Goal: Transaction & Acquisition: Purchase product/service

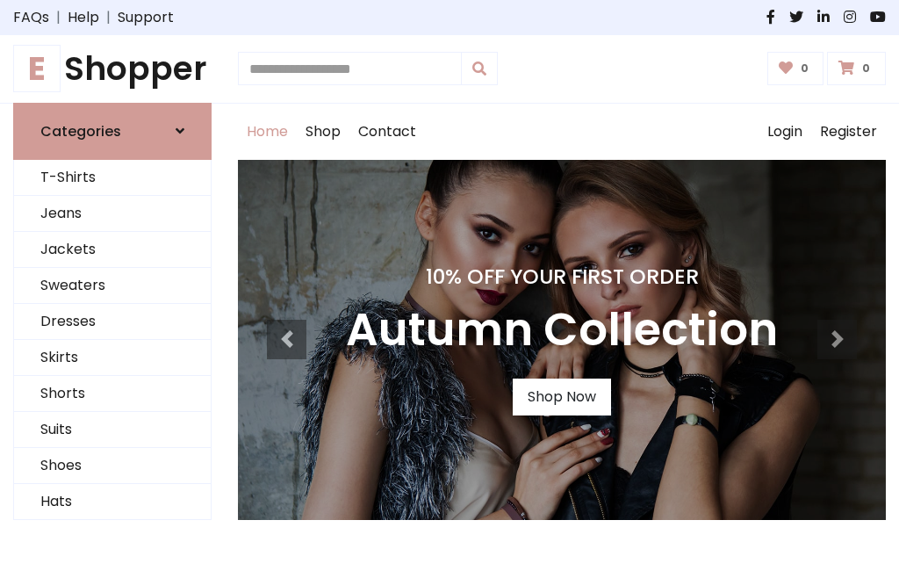
click at [450, 289] on h4 "10% Off Your First Order" at bounding box center [562, 276] width 432 height 25
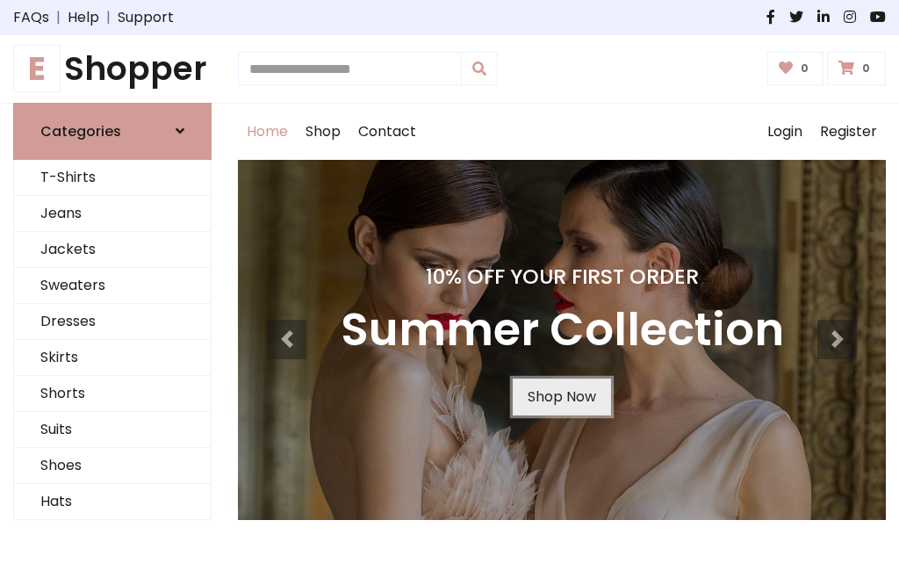
click at [561, 396] on link "Shop Now" at bounding box center [562, 396] width 98 height 37
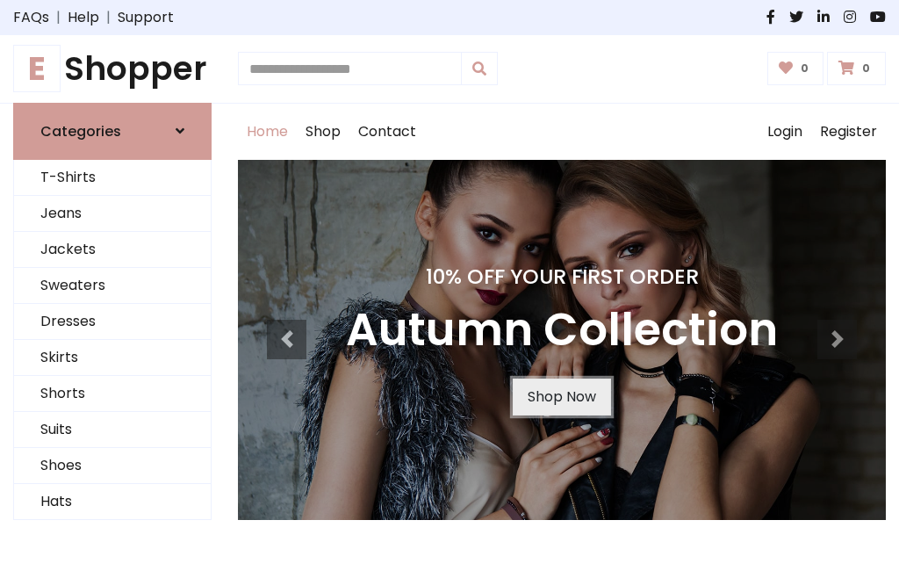
click at [561, 396] on link "Shop Now" at bounding box center [562, 396] width 98 height 37
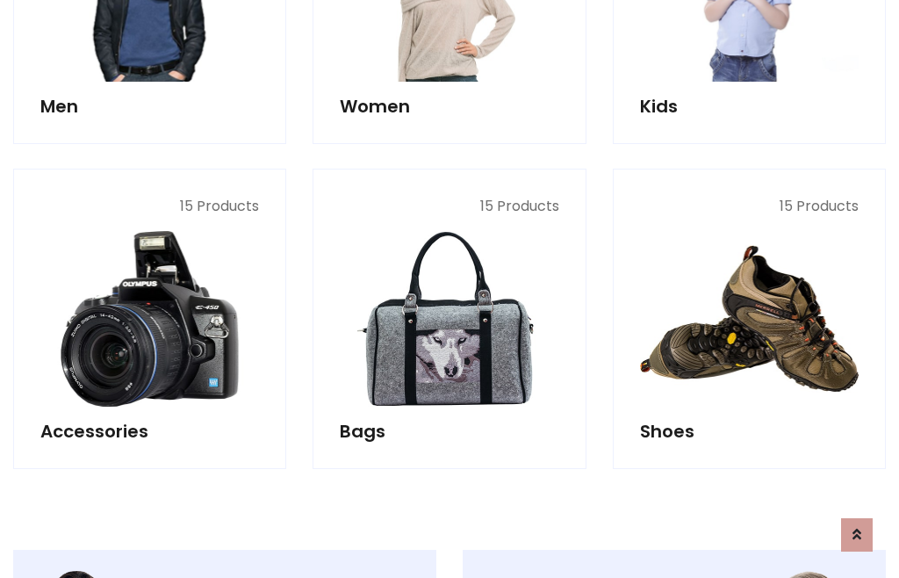
scroll to position [1751, 0]
